Goal: Information Seeking & Learning: Compare options

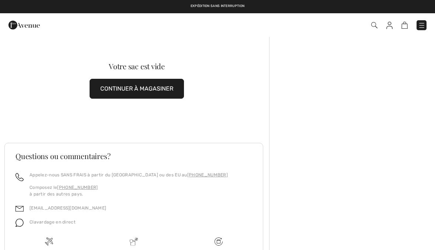
click at [420, 23] on img at bounding box center [421, 25] width 7 height 7
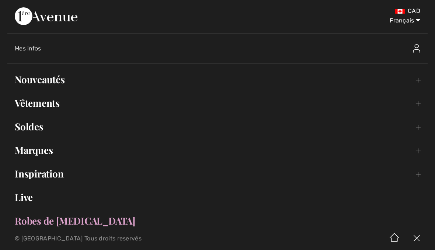
click at [60, 83] on link "Nouveautés Toggle submenu" at bounding box center [217, 79] width 420 height 16
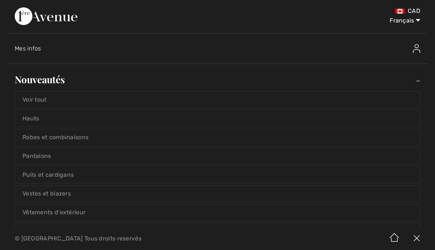
click at [48, 101] on link "Voir tout" at bounding box center [217, 100] width 405 height 16
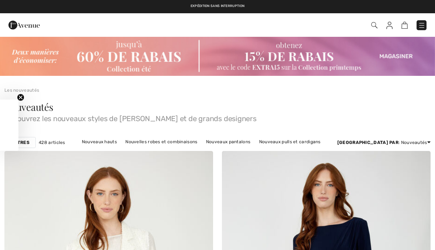
checkbox input "true"
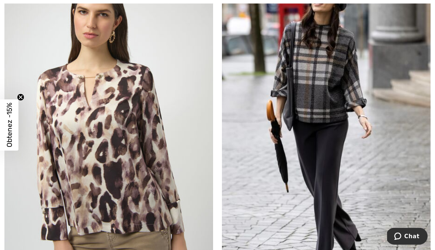
scroll to position [4447, 0]
click at [328, 91] on img at bounding box center [326, 124] width 209 height 313
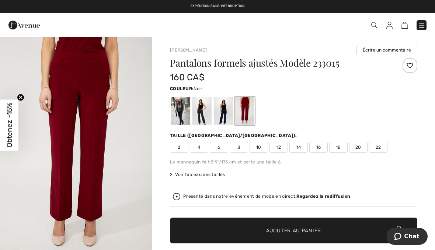
click at [185, 110] on div at bounding box center [180, 111] width 19 height 28
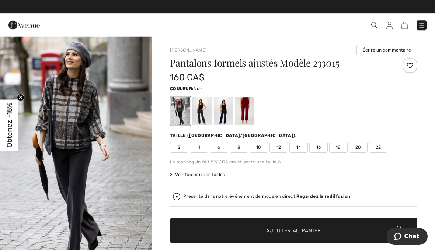
click at [376, 23] on img at bounding box center [374, 25] width 6 height 6
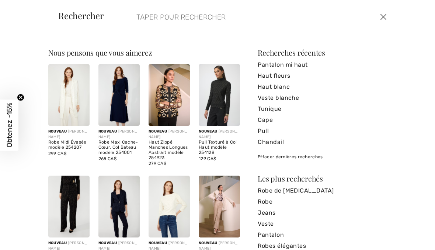
click at [198, 22] on input "search" at bounding box center [223, 17] width 185 height 22
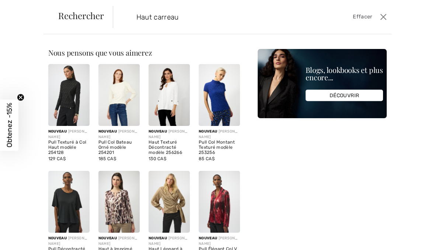
type input "Haut carreau"
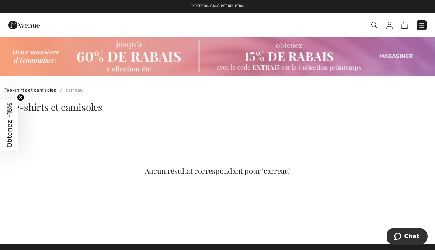
click at [424, 25] on img at bounding box center [421, 25] width 7 height 7
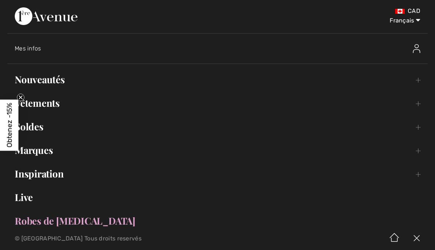
click at [54, 104] on link "Vêtements Toggle submenu" at bounding box center [217, 103] width 420 height 16
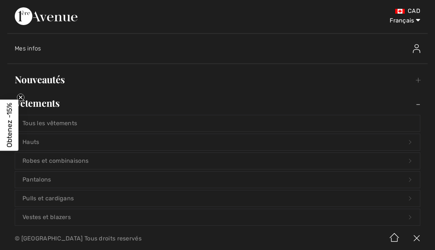
click at [40, 140] on link "Hauts Open submenu" at bounding box center [217, 142] width 405 height 16
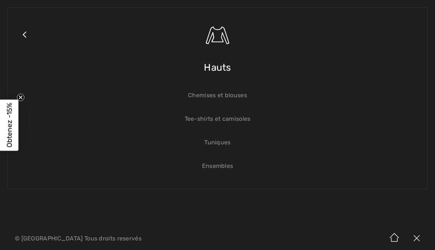
click at [229, 161] on link "Ensembles" at bounding box center [217, 166] width 405 height 16
click at [227, 161] on link "Ensembles" at bounding box center [217, 166] width 405 height 16
click at [226, 165] on link "Ensembles" at bounding box center [217, 166] width 405 height 16
click at [225, 161] on link "Ensembles" at bounding box center [217, 166] width 405 height 16
click at [223, 163] on link "Ensembles" at bounding box center [217, 166] width 405 height 16
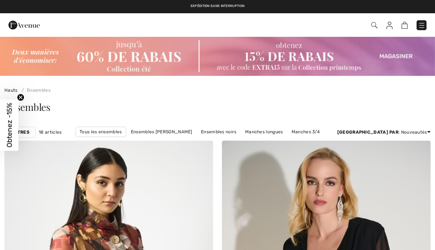
checkbox input "true"
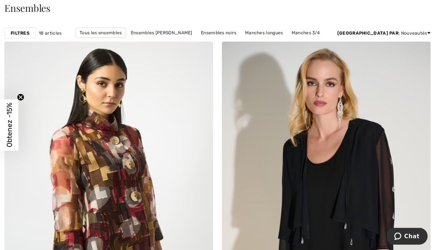
scroll to position [99, 0]
click at [130, 184] on img at bounding box center [108, 198] width 209 height 313
click at [130, 154] on img at bounding box center [108, 198] width 209 height 313
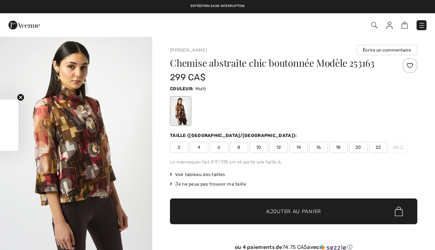
checkbox input "true"
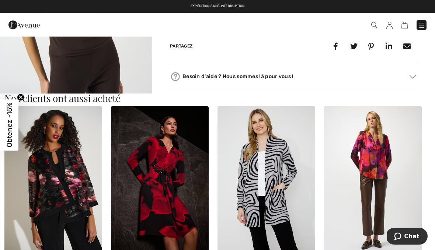
scroll to position [381, 0]
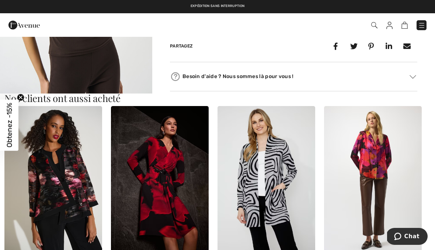
click at [395, 179] on img at bounding box center [373, 179] width 98 height 147
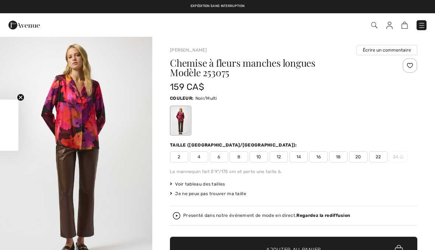
checkbox input "true"
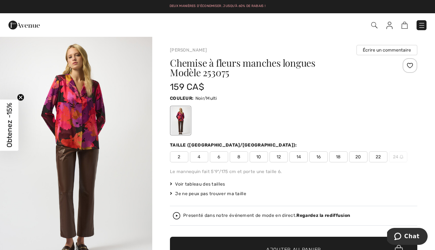
click at [395, 138] on div "Chemise à fleurs manches longues Modèle 253075 159 CA$ Couleur: Noir/Multi Tail…" at bounding box center [293, 185] width 247 height 255
click at [374, 28] on img at bounding box center [374, 25] width 6 height 6
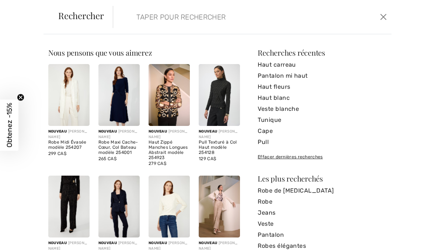
click at [378, 24] on form "Effacer" at bounding box center [245, 17] width 265 height 22
click at [204, 21] on input "search" at bounding box center [223, 17] width 185 height 22
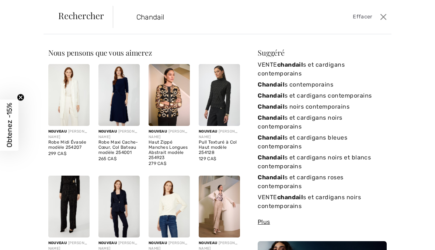
type input "Chandail"
click at [333, 68] on link "VENTE chandail s et cardigans contemporains" at bounding box center [322, 69] width 129 height 20
click at [335, 66] on link "VENTE chandail s et cardigans contemporains" at bounding box center [322, 69] width 129 height 20
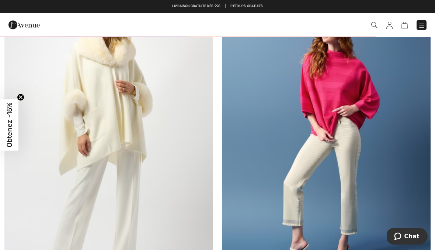
scroll to position [5504, 0]
click at [269, 178] on img at bounding box center [326, 143] width 209 height 313
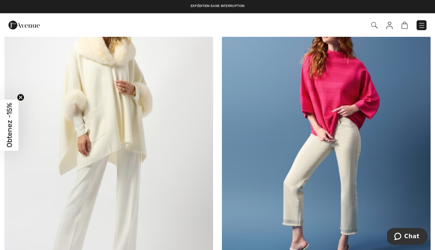
click at [356, 89] on img at bounding box center [326, 143] width 209 height 313
click at [348, 90] on img at bounding box center [326, 143] width 209 height 313
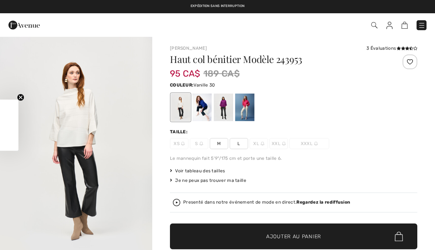
checkbox input "true"
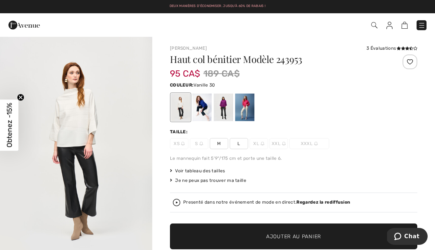
click at [301, 159] on div "Le mannequin fait 5'9"/175 cm et porte une taille 6." at bounding box center [293, 158] width 247 height 7
click at [206, 104] on div at bounding box center [201, 108] width 19 height 28
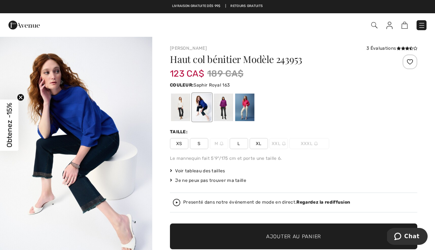
click at [231, 107] on div at bounding box center [223, 108] width 19 height 28
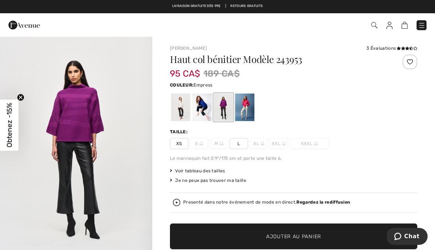
click at [254, 107] on div at bounding box center [244, 108] width 19 height 28
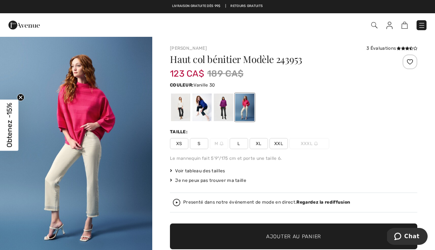
click at [189, 106] on div at bounding box center [180, 108] width 19 height 28
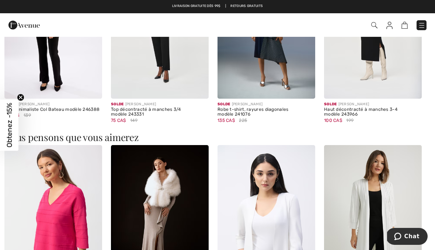
scroll to position [548, 0]
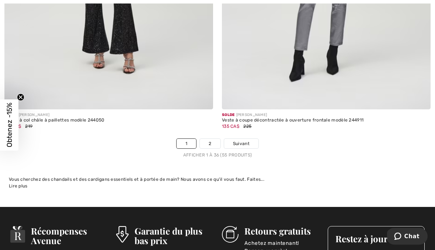
scroll to position [6390, 0]
click at [215, 139] on link "2" at bounding box center [210, 144] width 20 height 10
click at [214, 139] on link "2" at bounding box center [210, 144] width 20 height 10
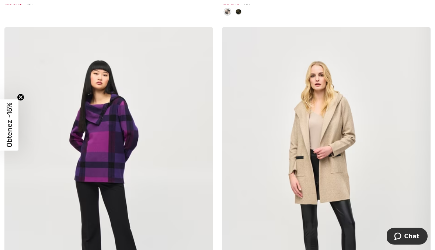
scroll to position [822, 0]
click at [112, 145] on img at bounding box center [108, 183] width 209 height 313
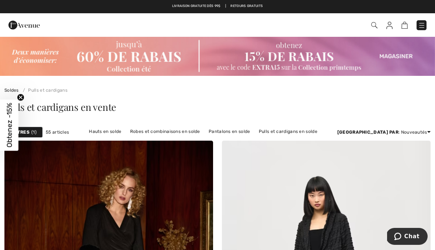
click at [319, 131] on link "Pulls et cardigans en solde" at bounding box center [288, 132] width 66 height 10
click at [321, 133] on link "Pulls et cardigans en solde" at bounding box center [288, 132] width 66 height 10
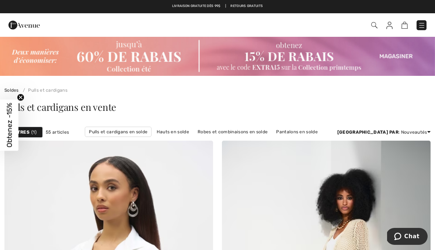
click at [34, 125] on div "Filtres 1 55 articles Pulls et cardigans en solde Hauts en solde Robes et combi…" at bounding box center [217, 132] width 435 height 17
click at [38, 130] on div "Filtres 1" at bounding box center [23, 132] width 38 height 11
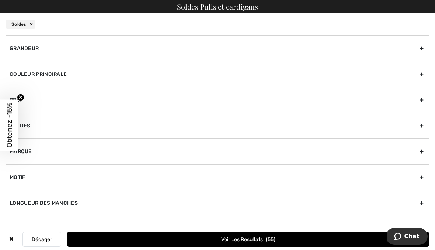
click at [29, 52] on div "Grandeur" at bounding box center [217, 48] width 423 height 26
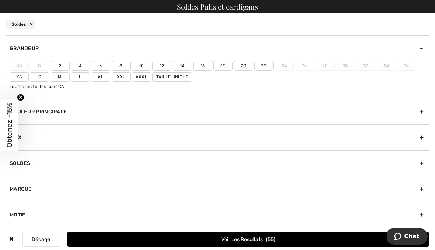
click at [125, 66] on label "8" at bounding box center [121, 66] width 19 height 10
click at [0, 0] on input"] "8" at bounding box center [0, 0] width 0 height 0
click at [60, 80] on label "M" at bounding box center [59, 77] width 19 height 10
click at [0, 0] on input"] "M" at bounding box center [0, 0] width 0 height 0
click at [281, 243] on button "Voir les resultats 23" at bounding box center [248, 239] width 362 height 15
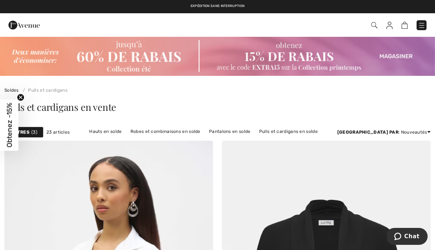
click at [125, 135] on link "Hauts en solde" at bounding box center [106, 132] width 40 height 10
click at [125, 133] on link "Hauts en solde" at bounding box center [106, 132] width 40 height 10
click at [125, 136] on link "Hauts en solde" at bounding box center [106, 132] width 40 height 10
click at [125, 132] on link "Hauts en solde" at bounding box center [106, 132] width 40 height 10
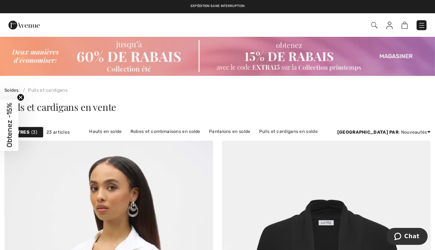
click at [125, 128] on link "Hauts en solde" at bounding box center [106, 132] width 40 height 10
click at [125, 135] on link "Hauts en solde" at bounding box center [106, 132] width 40 height 10
click at [125, 132] on link "Hauts en solde" at bounding box center [106, 132] width 40 height 10
click at [421, 27] on img at bounding box center [421, 25] width 7 height 7
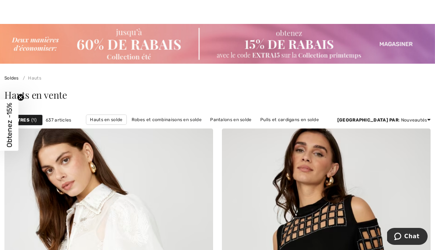
scroll to position [13, 0]
click at [145, 48] on img at bounding box center [217, 44] width 435 height 40
click at [135, 58] on img at bounding box center [217, 44] width 435 height 40
click at [139, 45] on img at bounding box center [217, 44] width 435 height 40
click at [128, 49] on img at bounding box center [217, 44] width 435 height 40
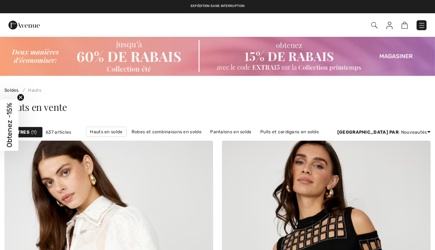
checkbox input "true"
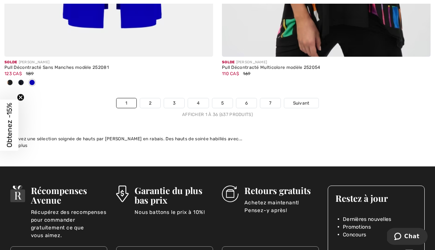
scroll to position [6490, 0]
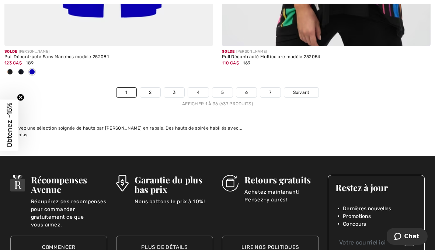
click at [158, 88] on link "2" at bounding box center [150, 93] width 20 height 10
click at [153, 88] on link "2" at bounding box center [150, 93] width 20 height 10
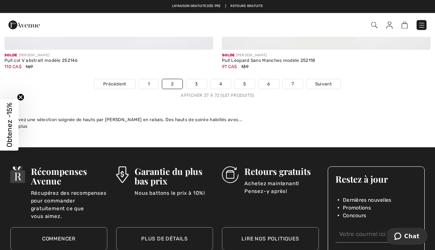
scroll to position [6462, 0]
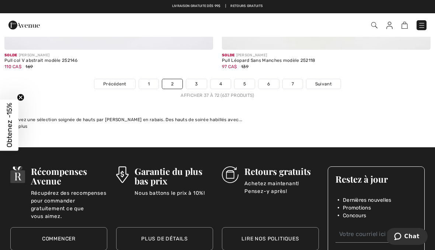
click at [202, 79] on link "3" at bounding box center [196, 84] width 20 height 10
click at [199, 79] on link "3" at bounding box center [196, 84] width 20 height 10
click at [196, 80] on link "3" at bounding box center [196, 84] width 20 height 10
click at [198, 79] on link "3" at bounding box center [196, 84] width 20 height 10
click at [203, 79] on link "3" at bounding box center [196, 84] width 20 height 10
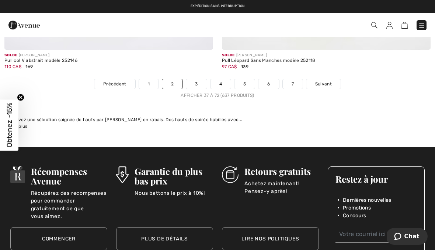
click at [203, 79] on link "3" at bounding box center [196, 84] width 20 height 10
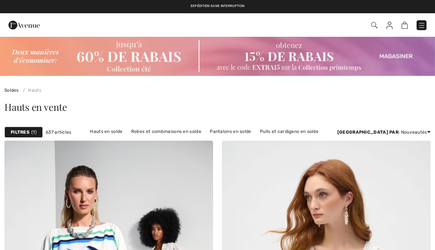
checkbox input "true"
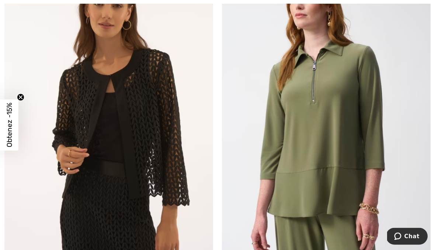
scroll to position [4099, 0]
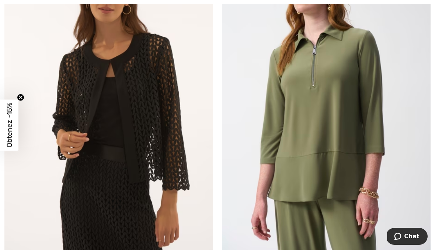
click at [345, 133] on img at bounding box center [326, 100] width 209 height 313
click at [345, 116] on img at bounding box center [326, 100] width 209 height 313
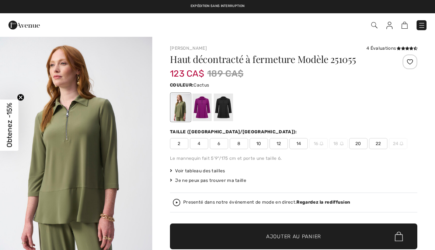
checkbox input "true"
click at [362, 125] on div "Haut décontracté à fermeture Modèle 251055 123 CA$ 189 CA$ Couleur: Cactus Tail…" at bounding box center [293, 178] width 247 height 246
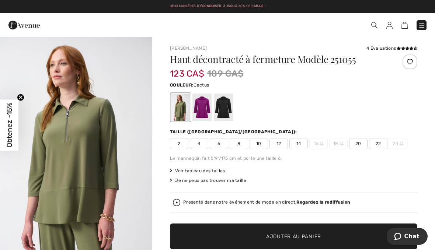
click at [205, 108] on div at bounding box center [201, 108] width 19 height 28
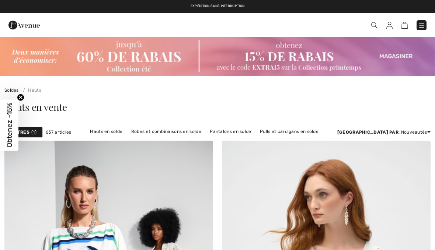
checkbox input "true"
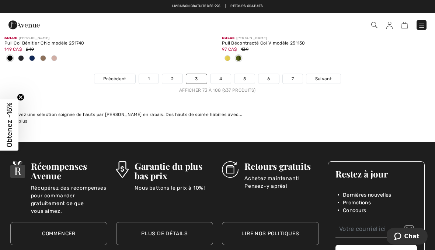
scroll to position [6516, 0]
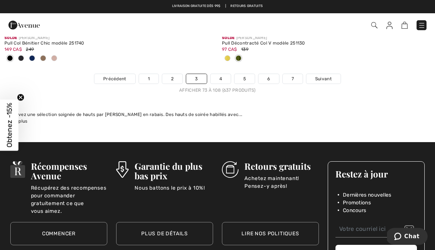
click at [222, 74] on link "4" at bounding box center [220, 79] width 20 height 10
click at [223, 77] on link "4" at bounding box center [220, 79] width 20 height 10
click at [223, 75] on link "4" at bounding box center [220, 79] width 20 height 10
click at [223, 76] on link "4" at bounding box center [220, 79] width 20 height 10
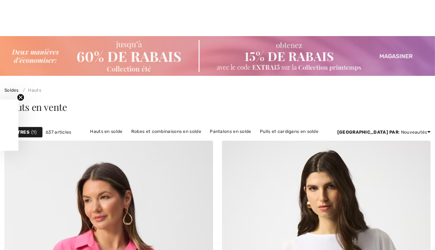
checkbox input "true"
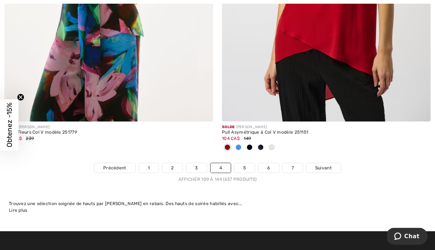
scroll to position [6378, 0]
click at [243, 163] on link "5" at bounding box center [244, 168] width 20 height 10
click at [244, 163] on link "5" at bounding box center [244, 168] width 20 height 10
click at [250, 163] on link "5" at bounding box center [244, 168] width 20 height 10
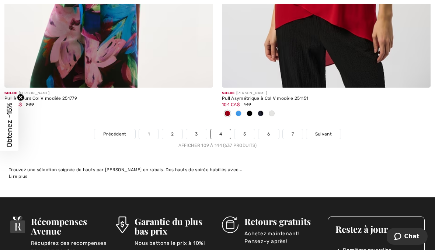
click at [250, 129] on link "5" at bounding box center [244, 134] width 20 height 10
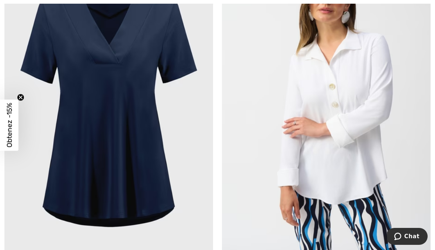
scroll to position [195, 0]
click at [353, 122] on img at bounding box center [326, 102] width 209 height 313
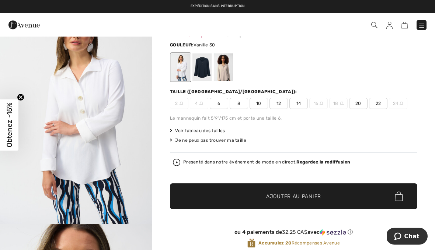
scroll to position [19, 0]
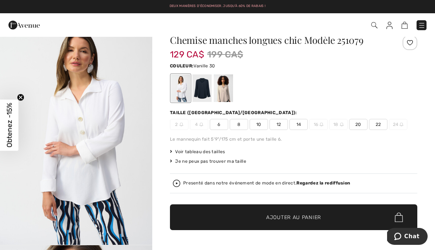
click at [208, 89] on div at bounding box center [201, 88] width 19 height 28
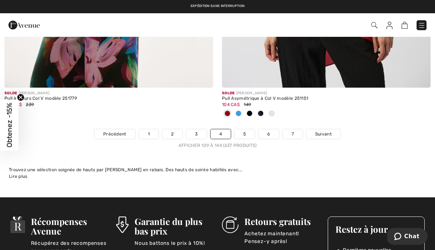
click at [246, 129] on link "5" at bounding box center [244, 134] width 20 height 10
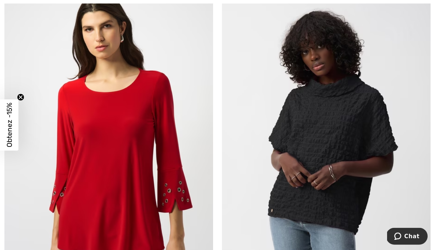
scroll to position [868, 0]
click at [4, 136] on span "Obtenez -15%" at bounding box center [9, 125] width 18 height 51
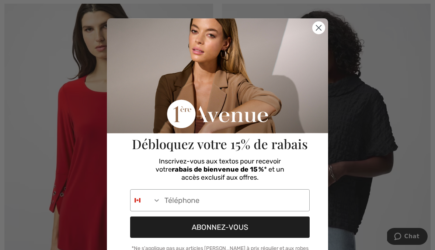
click at [320, 33] on circle "Close dialog" at bounding box center [319, 28] width 12 height 12
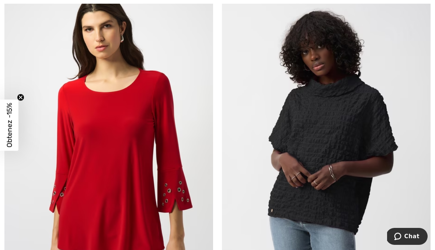
click at [354, 139] on img at bounding box center [326, 138] width 209 height 313
click at [345, 96] on img at bounding box center [326, 138] width 209 height 313
click at [346, 107] on img at bounding box center [326, 138] width 209 height 313
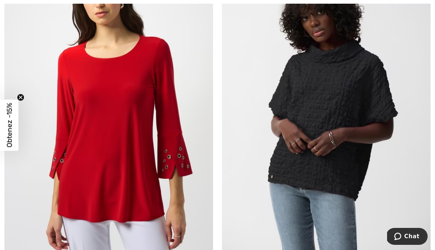
click at [349, 105] on img at bounding box center [326, 104] width 209 height 313
click at [353, 95] on img at bounding box center [326, 104] width 209 height 313
click at [336, 107] on img at bounding box center [326, 104] width 209 height 313
click at [348, 104] on img at bounding box center [326, 104] width 209 height 313
click at [342, 101] on img at bounding box center [326, 104] width 209 height 313
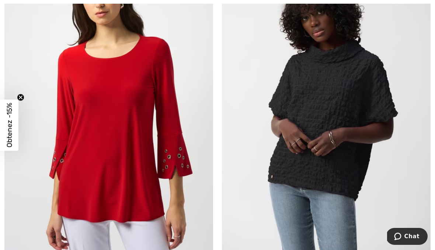
click at [350, 110] on img at bounding box center [326, 104] width 209 height 313
click at [341, 108] on img at bounding box center [326, 104] width 209 height 313
click at [348, 113] on img at bounding box center [326, 104] width 209 height 313
click at [350, 105] on img at bounding box center [326, 104] width 209 height 313
click at [353, 95] on img at bounding box center [326, 104] width 209 height 313
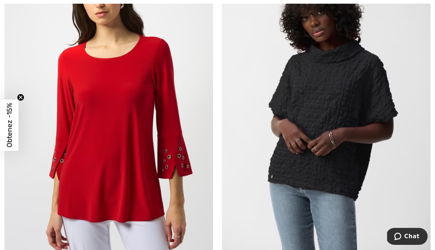
click at [341, 102] on img at bounding box center [326, 104] width 209 height 313
click at [343, 114] on img at bounding box center [326, 104] width 209 height 313
click at [328, 113] on img at bounding box center [326, 104] width 209 height 313
click at [333, 103] on img at bounding box center [326, 104] width 209 height 313
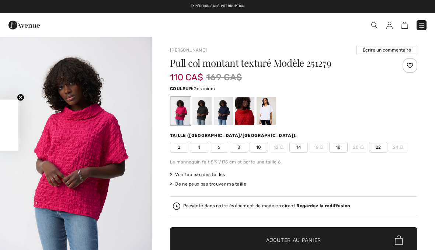
checkbox input "true"
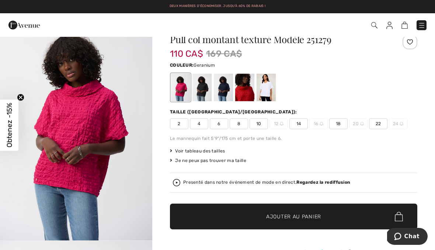
scroll to position [5, 0]
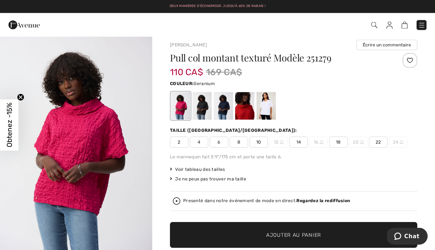
click at [185, 102] on div at bounding box center [180, 107] width 19 height 28
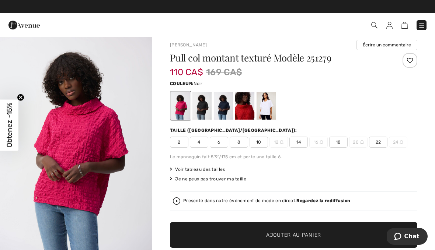
click at [208, 105] on div at bounding box center [201, 106] width 19 height 28
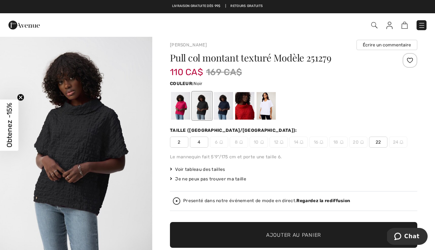
click at [229, 104] on div at bounding box center [223, 106] width 19 height 28
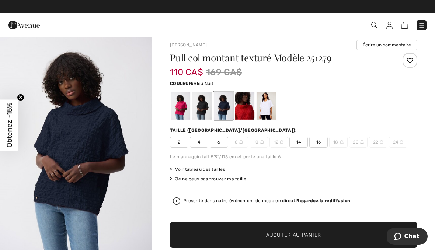
click at [275, 102] on div at bounding box center [266, 106] width 19 height 28
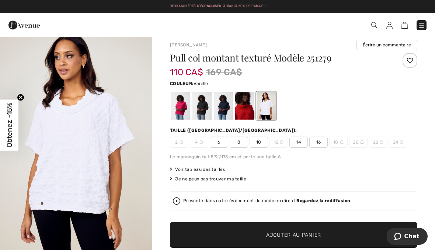
click at [184, 106] on div at bounding box center [180, 106] width 19 height 28
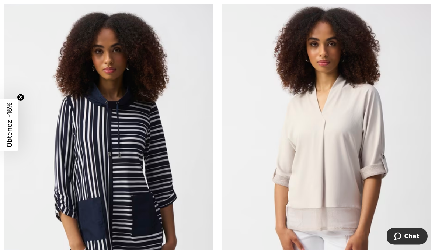
scroll to position [1207, 0]
click at [138, 151] on img at bounding box center [108, 153] width 209 height 313
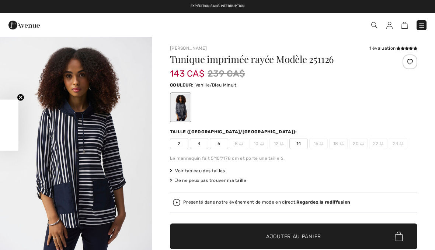
checkbox input "true"
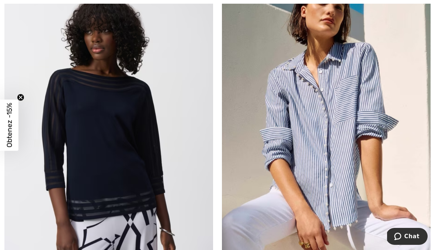
scroll to position [4556, 0]
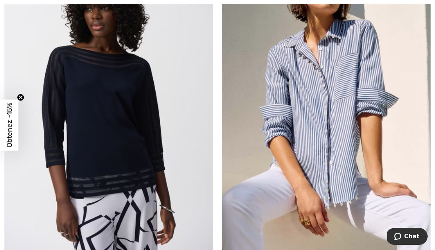
click at [125, 128] on img at bounding box center [108, 102] width 209 height 313
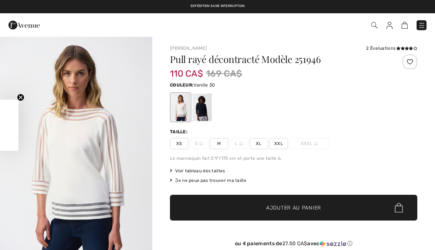
checkbox input "true"
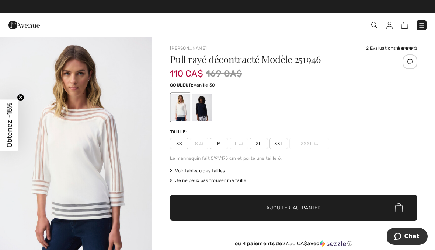
click at [370, 134] on div "Taille:" at bounding box center [293, 132] width 247 height 7
click at [203, 105] on div at bounding box center [201, 108] width 19 height 28
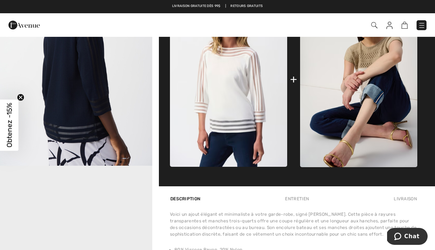
scroll to position [305, 0]
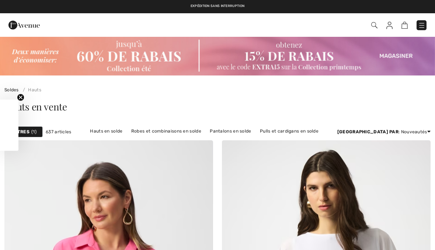
checkbox input "true"
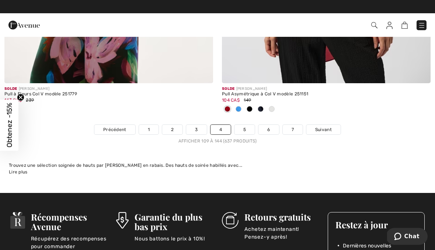
scroll to position [6417, 0]
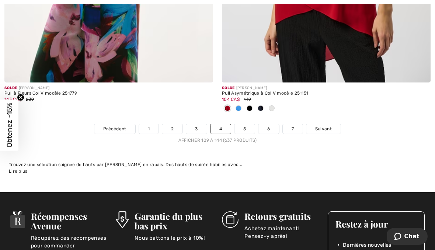
click at [253, 124] on link "5" at bounding box center [244, 129] width 20 height 10
click at [244, 124] on link "5" at bounding box center [244, 129] width 20 height 10
click at [250, 124] on link "5" at bounding box center [244, 129] width 20 height 10
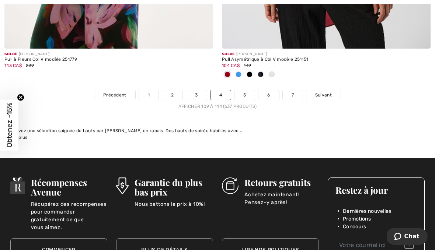
click at [244, 90] on link "5" at bounding box center [244, 95] width 20 height 10
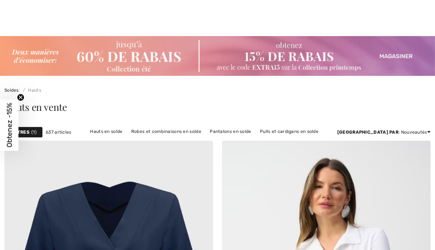
checkbox input "true"
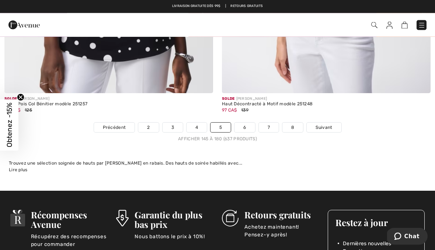
scroll to position [6453, 0]
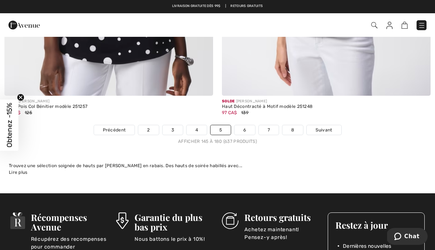
click at [248, 125] on link "6" at bounding box center [244, 130] width 20 height 10
click at [245, 125] on link "6" at bounding box center [244, 130] width 20 height 10
click at [247, 127] on link "6" at bounding box center [244, 130] width 20 height 10
click at [243, 125] on link "6" at bounding box center [244, 130] width 20 height 10
click at [244, 125] on link "6" at bounding box center [244, 130] width 20 height 10
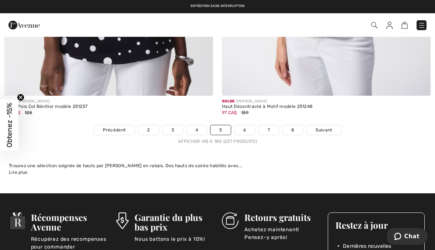
click at [251, 125] on link "6" at bounding box center [244, 130] width 20 height 10
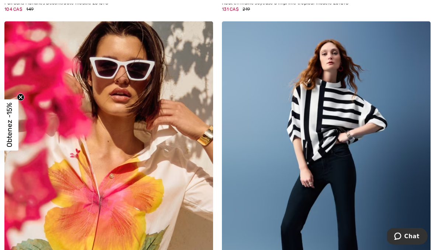
scroll to position [1841, 0]
click at [337, 117] on img at bounding box center [326, 177] width 209 height 313
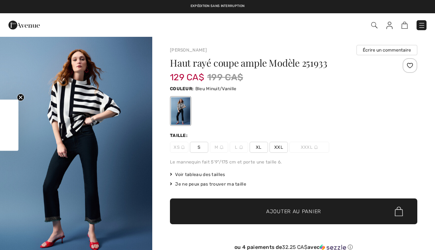
checkbox input "true"
click at [200, 150] on span "S" at bounding box center [199, 147] width 18 height 11
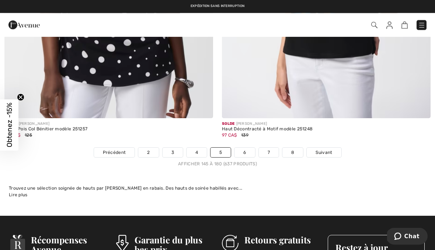
scroll to position [6402, 0]
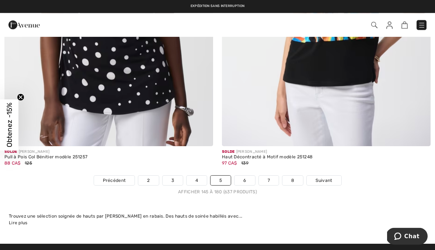
click at [248, 176] on link "6" at bounding box center [244, 181] width 20 height 10
click at [254, 176] on link "6" at bounding box center [244, 181] width 20 height 10
click at [243, 176] on link "6" at bounding box center [244, 181] width 20 height 10
click at [246, 176] on link "6" at bounding box center [244, 181] width 20 height 10
click at [249, 176] on link "6" at bounding box center [244, 181] width 20 height 10
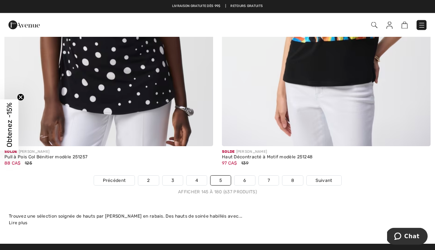
scroll to position [6402, 0]
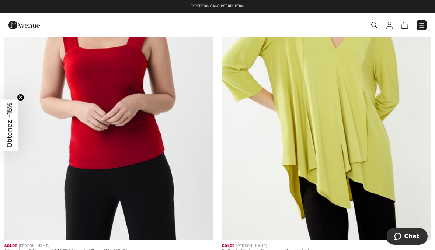
scroll to position [2344, 0]
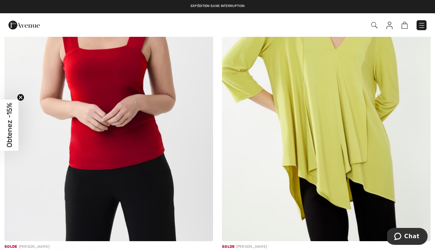
click at [348, 106] on img at bounding box center [326, 85] width 209 height 313
click at [351, 118] on img at bounding box center [326, 85] width 209 height 313
click at [345, 113] on img at bounding box center [326, 85] width 209 height 313
click at [341, 107] on img at bounding box center [326, 85] width 209 height 313
click at [336, 100] on img at bounding box center [326, 85] width 209 height 313
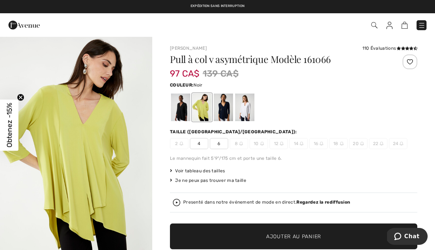
click at [185, 111] on div at bounding box center [180, 108] width 19 height 28
click at [227, 113] on div at bounding box center [223, 108] width 19 height 28
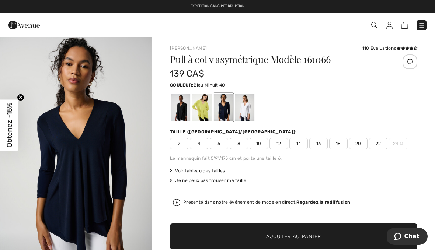
click at [245, 142] on span "8" at bounding box center [239, 143] width 18 height 11
click at [338, 120] on div at bounding box center [293, 107] width 247 height 31
click at [198, 111] on div at bounding box center [201, 108] width 19 height 28
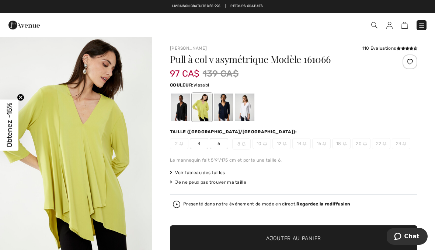
click at [248, 114] on div at bounding box center [244, 108] width 19 height 28
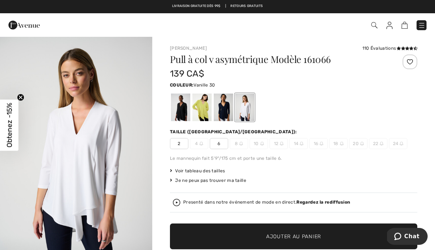
click at [204, 104] on div at bounding box center [201, 108] width 19 height 28
